Goal: Find specific page/section: Find specific page/section

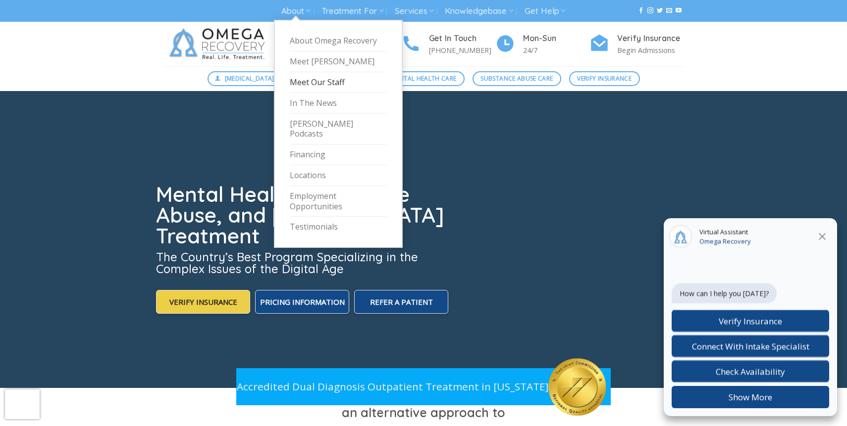
click at [328, 86] on link "Meet Our Staff" at bounding box center [338, 82] width 97 height 21
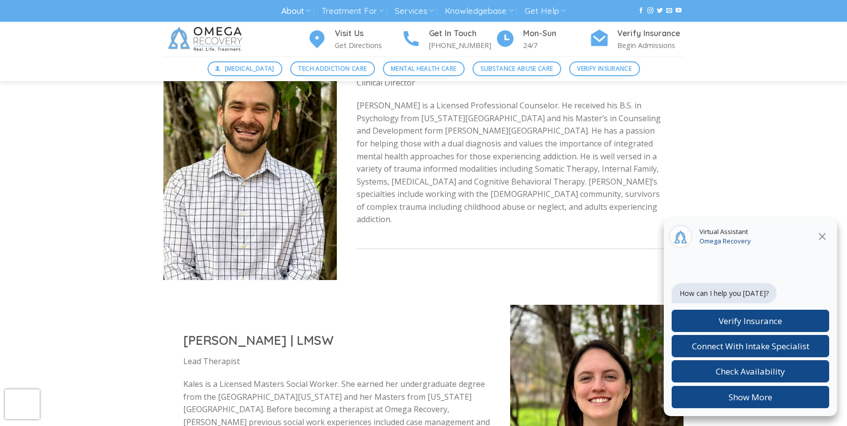
scroll to position [1235, 0]
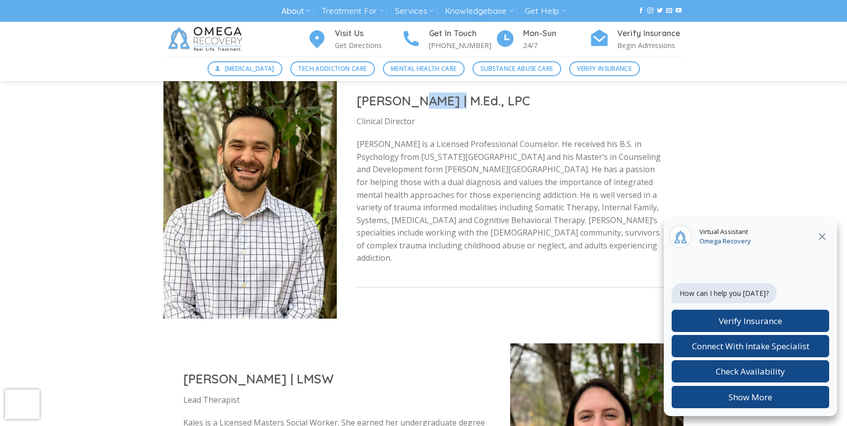
drag, startPoint x: 455, startPoint y: 108, endPoint x: 412, endPoint y: 107, distance: 43.1
click at [412, 107] on h2 "Nicholas Hoenes | M.Ed., LPC" at bounding box center [510, 101] width 307 height 16
copy h2 "Hoenes"
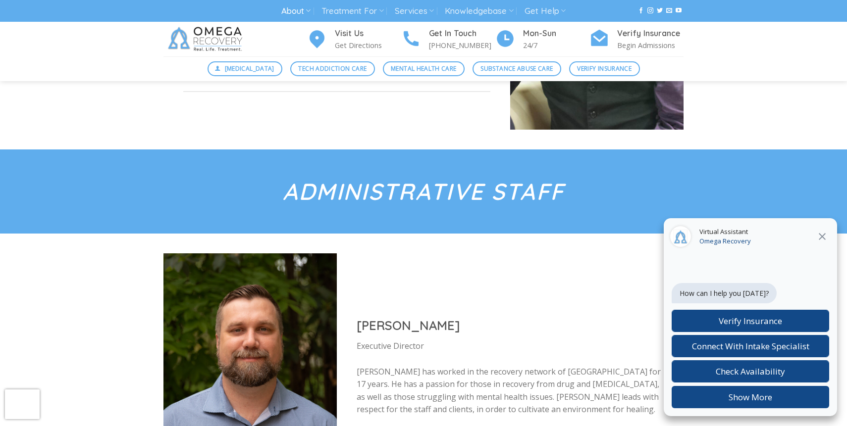
scroll to position [396, 0]
